Goal: Information Seeking & Learning: Understand process/instructions

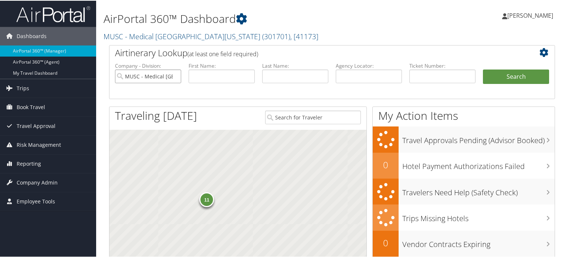
click at [175, 75] on input "MUSC - Medical University of South Carolina" at bounding box center [148, 76] width 66 height 14
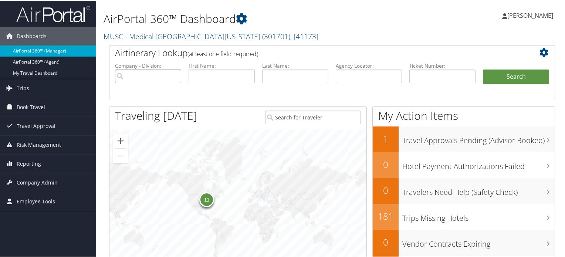
paste input "VENTURE GLOBAL LNG"
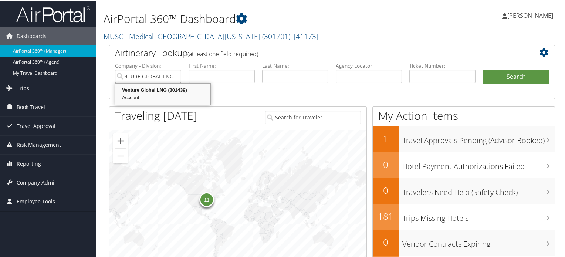
click at [175, 94] on div "Account" at bounding box center [162, 96] width 93 height 7
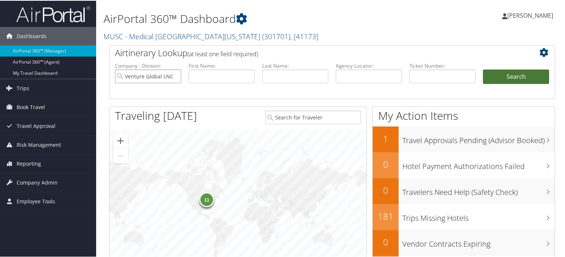
type input "Venture Global LNG"
click at [501, 71] on button "Search" at bounding box center [516, 76] width 66 height 15
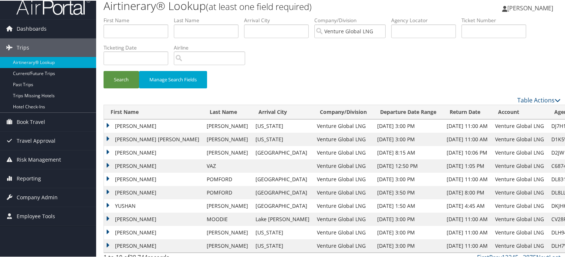
scroll to position [15, 0]
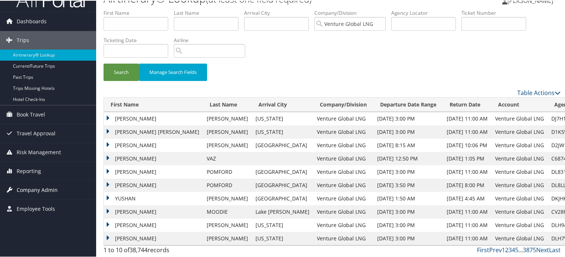
click at [27, 186] on span "Company Admin" at bounding box center [37, 189] width 41 height 18
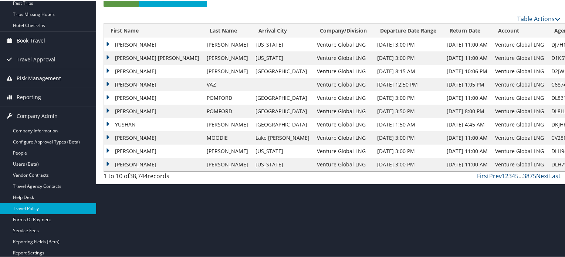
click at [35, 208] on link "Travel Policy" at bounding box center [48, 207] width 96 height 11
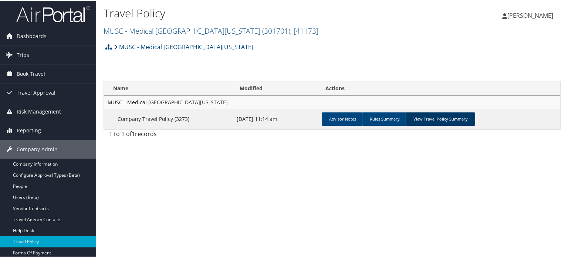
click at [421, 116] on link "View Travel Policy Summary" at bounding box center [439, 118] width 69 height 13
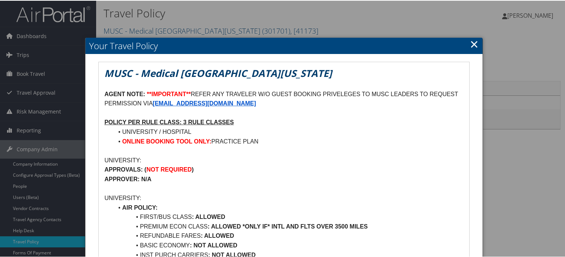
click at [472, 43] on link "×" at bounding box center [474, 43] width 9 height 15
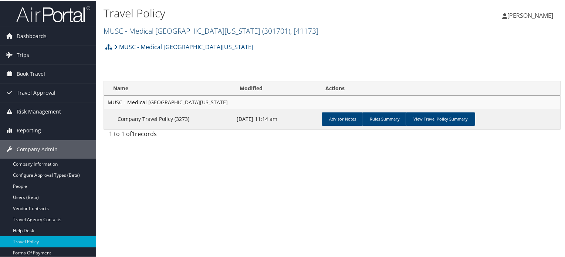
click at [167, 29] on link "MUSC - Medical University of South Carolina ( 301701 ) , [ 41173 ]" at bounding box center [210, 30] width 215 height 10
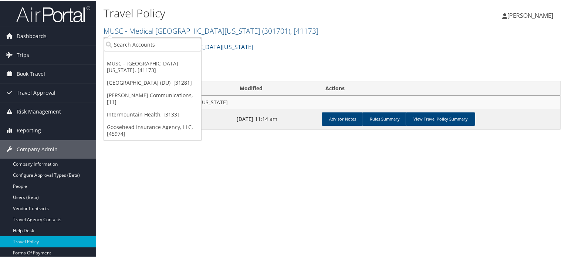
click at [148, 47] on input "search" at bounding box center [152, 44] width 97 height 14
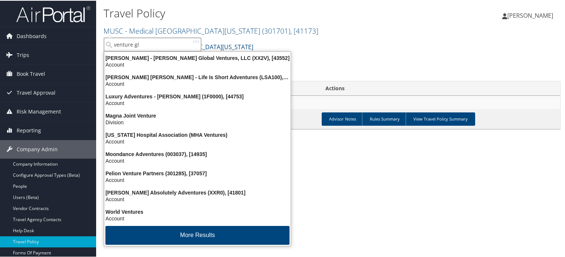
type input "venture glo"
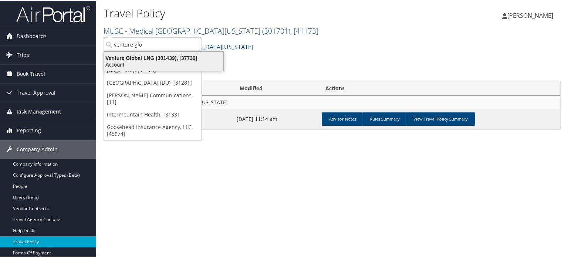
click at [143, 57] on div "Venture Global LNG (301439), [37739]" at bounding box center [164, 57] width 128 height 7
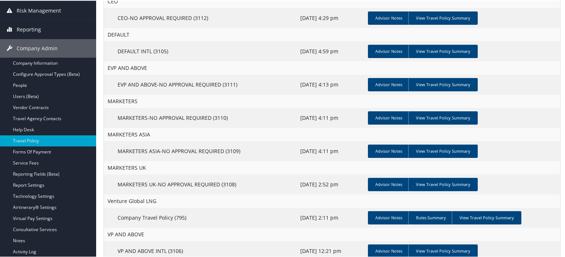
scroll to position [111, 0]
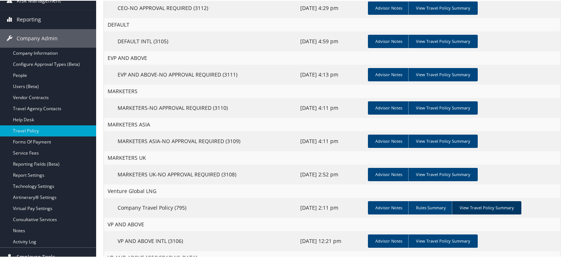
click at [469, 209] on link "View Travel Policy Summary" at bounding box center [486, 206] width 69 height 13
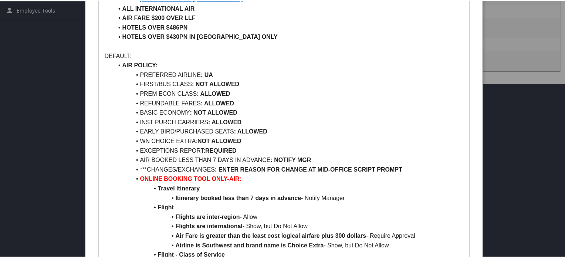
scroll to position [334, 0]
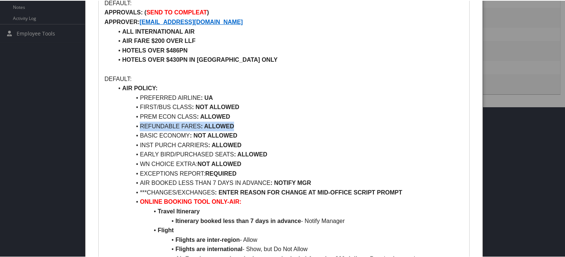
drag, startPoint x: 234, startPoint y: 125, endPoint x: 140, endPoint y: 126, distance: 93.5
click at [140, 126] on li "REFUNDABLE FARES : ALLOWED" at bounding box center [288, 126] width 350 height 10
click at [235, 124] on li "REFUNDABLE FARES : ALLOWED" at bounding box center [288, 126] width 350 height 10
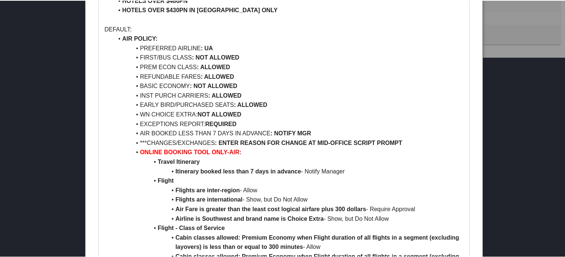
scroll to position [371, 0]
